Goal: Transaction & Acquisition: Purchase product/service

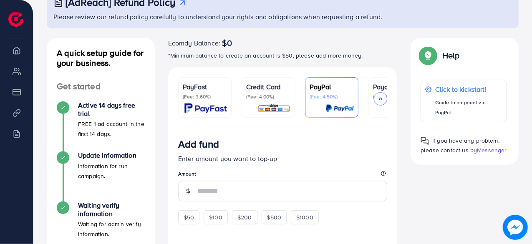
scroll to position [83, 0]
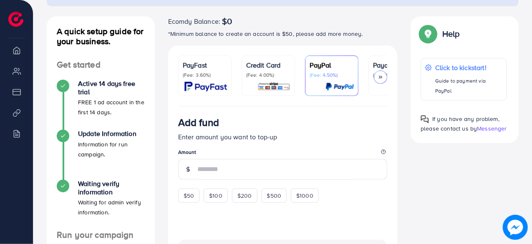
click at [204, 77] on p "(Fee: 3.60%)" at bounding box center [205, 75] width 44 height 7
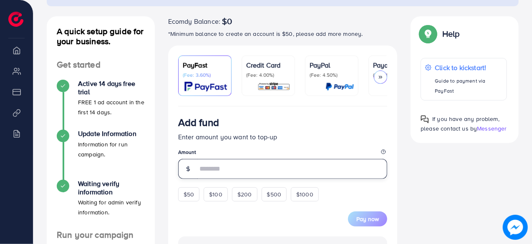
click at [232, 172] on input "number" at bounding box center [292, 169] width 190 height 20
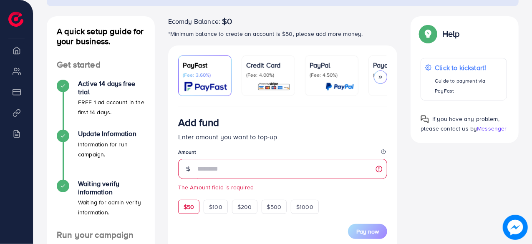
click at [189, 195] on form "Add fund Enter amount you want to top-up Amount The Amount field is required $5…" at bounding box center [283, 177] width 210 height 123
click at [191, 208] on span "$50" at bounding box center [189, 207] width 10 height 8
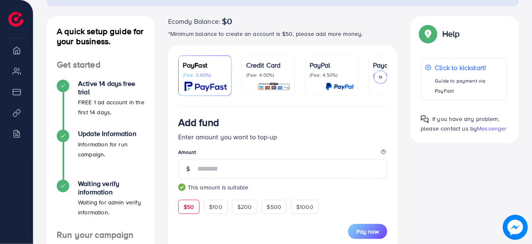
click at [275, 144] on form "Add fund Enter amount you want to top-up Amount ** This amount is suitable $50 …" at bounding box center [283, 177] width 210 height 123
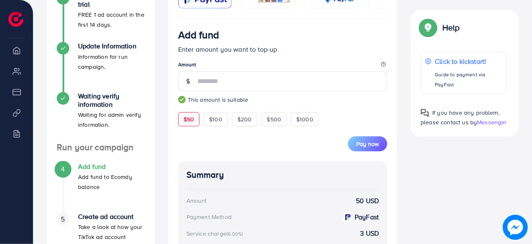
scroll to position [125, 0]
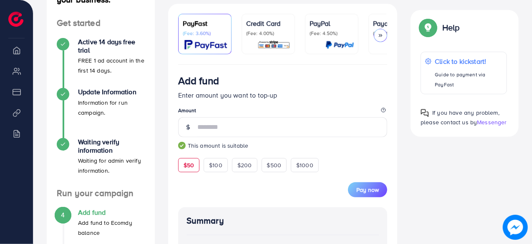
click at [381, 33] on icon at bounding box center [381, 36] width 6 height 6
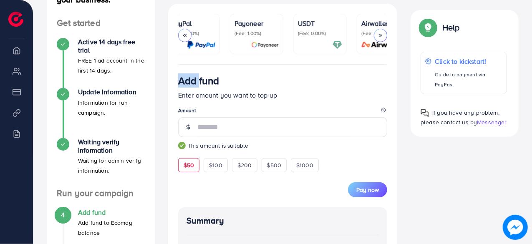
click at [381, 33] on icon at bounding box center [381, 36] width 6 height 6
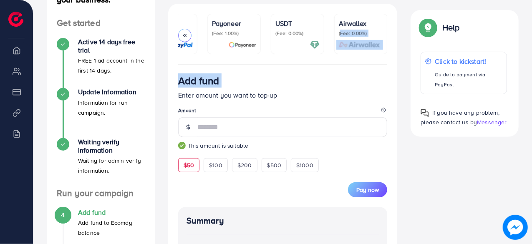
click at [188, 31] on div at bounding box center [184, 35] width 13 height 13
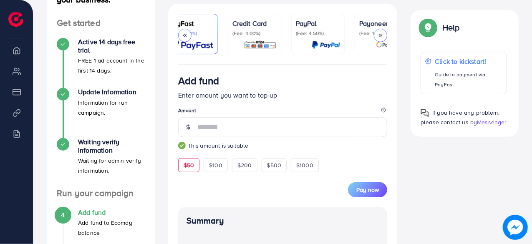
scroll to position [0, 0]
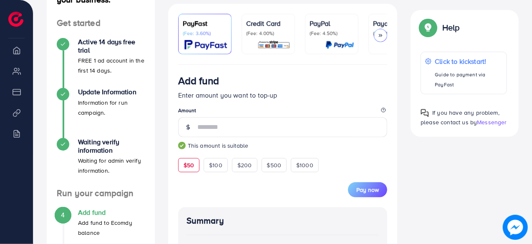
click at [188, 31] on p "(Fee: 3.60%)" at bounding box center [205, 33] width 44 height 7
click at [279, 110] on legend "Amount" at bounding box center [283, 112] width 210 height 10
click at [240, 134] on input "**" at bounding box center [292, 127] width 190 height 20
type input "*"
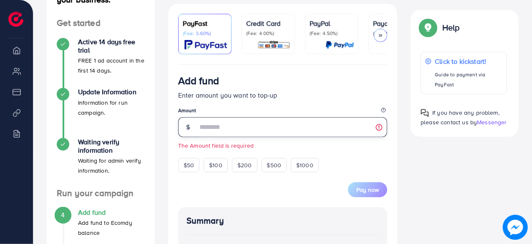
click at [240, 134] on input "number" at bounding box center [292, 127] width 190 height 20
click at [186, 168] on span "$50" at bounding box center [189, 165] width 10 height 8
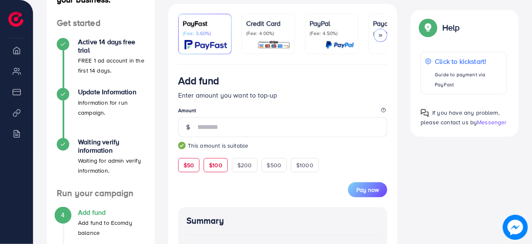
click at [207, 169] on div "$100" at bounding box center [216, 165] width 24 height 14
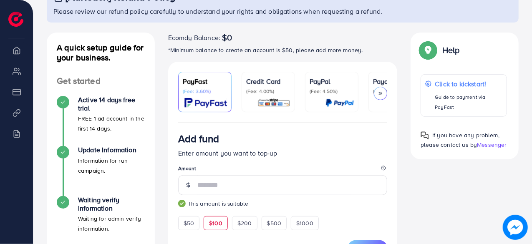
scroll to position [66, 0]
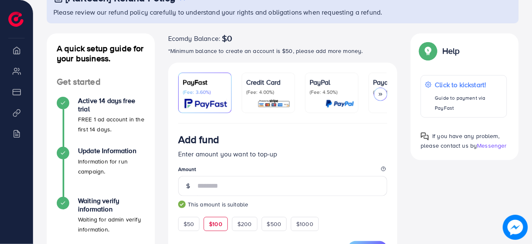
click at [382, 96] on icon at bounding box center [381, 94] width 6 height 6
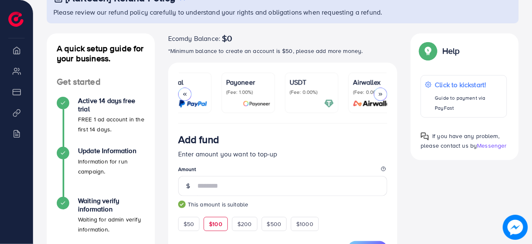
scroll to position [0, 161]
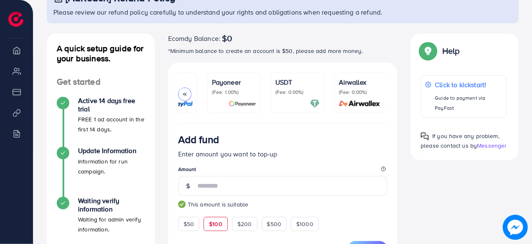
click at [382, 96] on div "Airwallex (Fee: 0.00%)" at bounding box center [361, 92] width 44 height 31
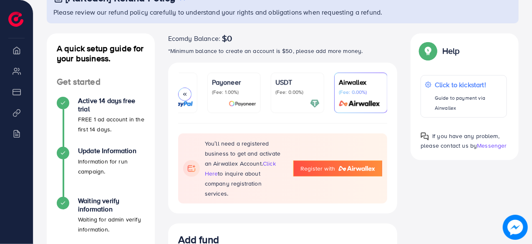
click at [189, 94] on div at bounding box center [184, 94] width 13 height 13
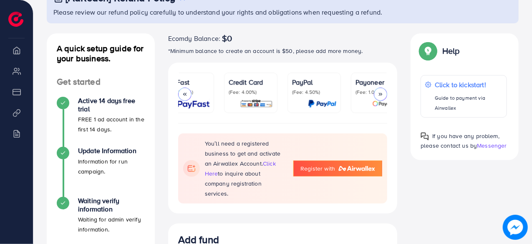
click at [189, 94] on div at bounding box center [184, 94] width 13 height 13
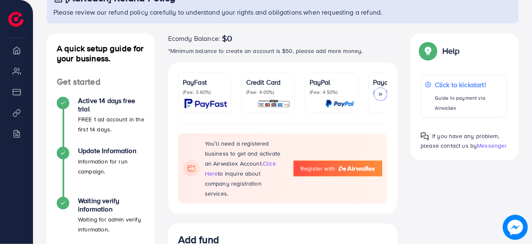
click at [189, 94] on p "(Fee: 3.60%)" at bounding box center [205, 92] width 44 height 7
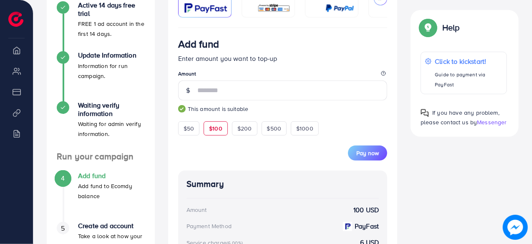
scroll to position [141, 0]
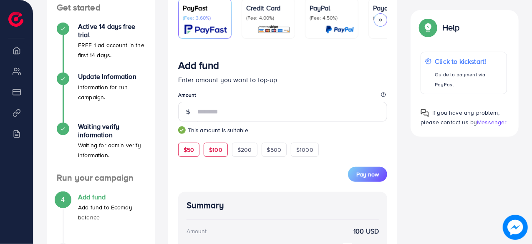
click at [194, 152] on div "$50" at bounding box center [188, 150] width 21 height 14
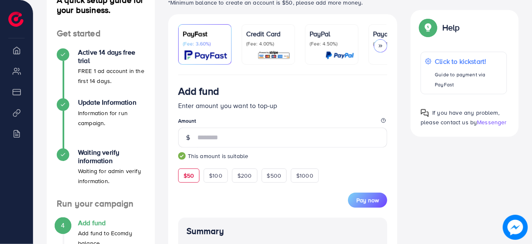
scroll to position [102, 0]
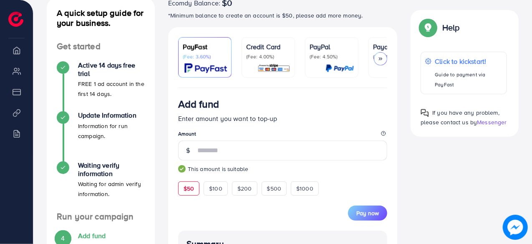
click at [323, 62] on div "PayPal (Fee: 4.50%)" at bounding box center [332, 57] width 44 height 31
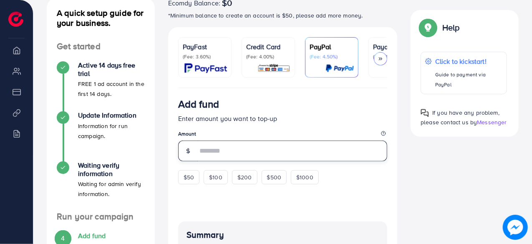
click at [235, 157] on input "number" at bounding box center [292, 151] width 190 height 21
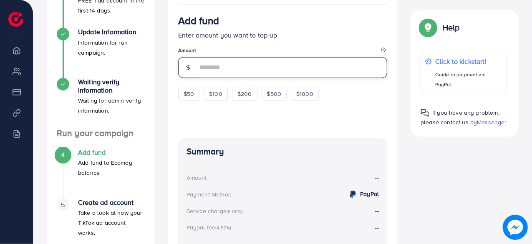
scroll to position [102, 0]
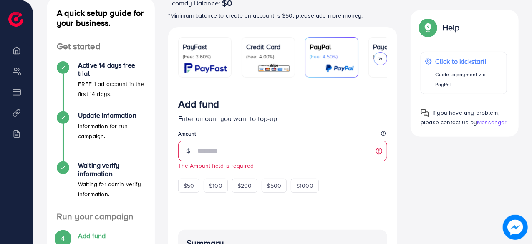
click at [197, 46] on p "PayFast" at bounding box center [205, 47] width 44 height 10
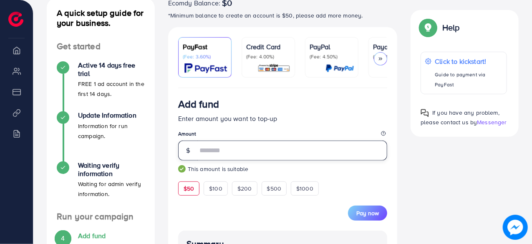
click at [222, 153] on input "**" at bounding box center [292, 151] width 190 height 20
type input "*"
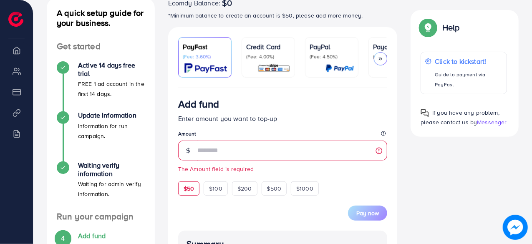
click at [188, 192] on span "$50" at bounding box center [189, 189] width 10 height 8
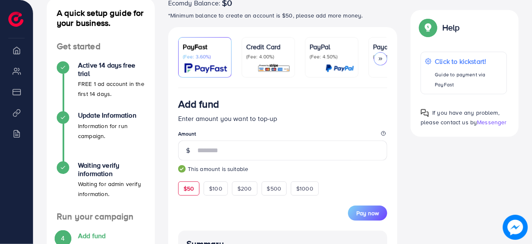
click at [214, 206] on div "Pay now" at bounding box center [283, 208] width 210 height 25
click at [258, 154] on input "**" at bounding box center [292, 151] width 190 height 20
type input "*"
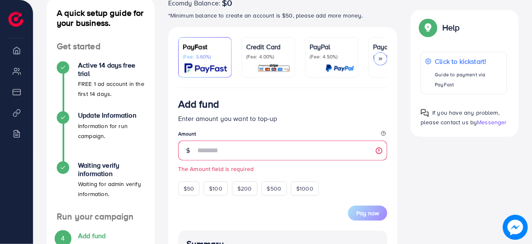
click at [353, 112] on div "Add fund" at bounding box center [283, 105] width 210 height 15
click at [193, 193] on span "$50" at bounding box center [189, 189] width 10 height 8
type input "**"
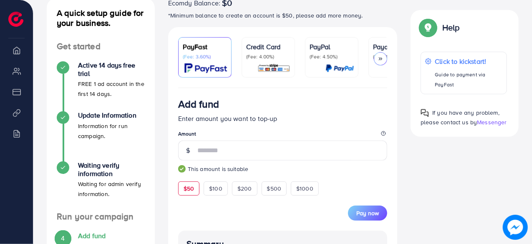
drag, startPoint x: 249, startPoint y: 171, endPoint x: 260, endPoint y: 174, distance: 11.9
click at [260, 173] on small "This amount is suitable" at bounding box center [283, 169] width 210 height 8
click at [247, 171] on small "This amount is suitable" at bounding box center [283, 169] width 210 height 8
click at [248, 171] on small "This amount is suitable" at bounding box center [283, 169] width 210 height 8
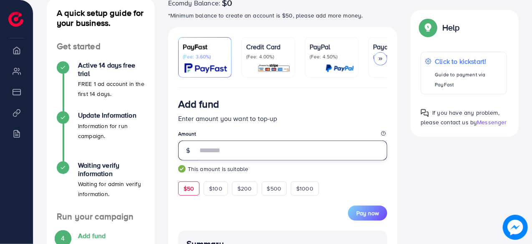
click at [225, 157] on input "**" at bounding box center [292, 151] width 190 height 20
